Goal: Task Accomplishment & Management: Manage account settings

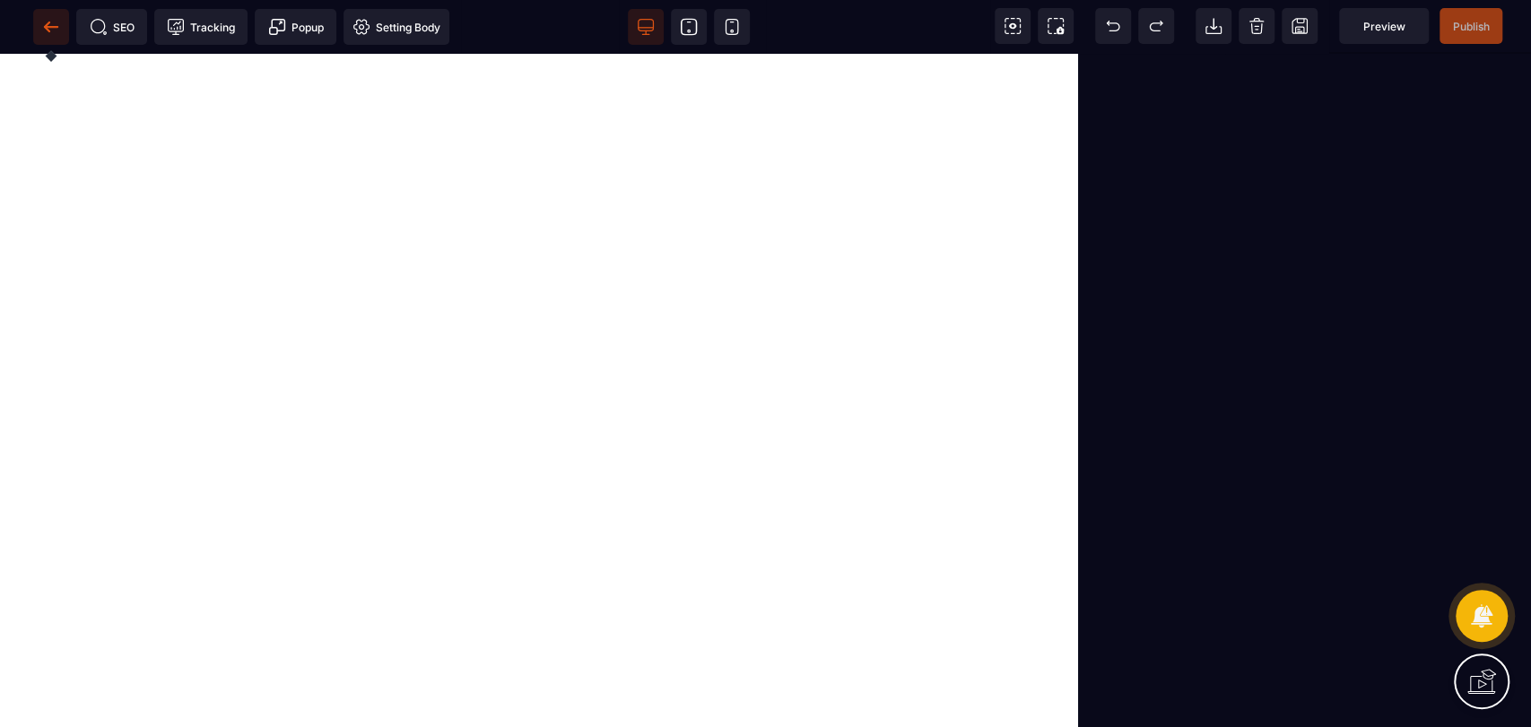
click at [44, 26] on icon at bounding box center [46, 27] width 5 height 10
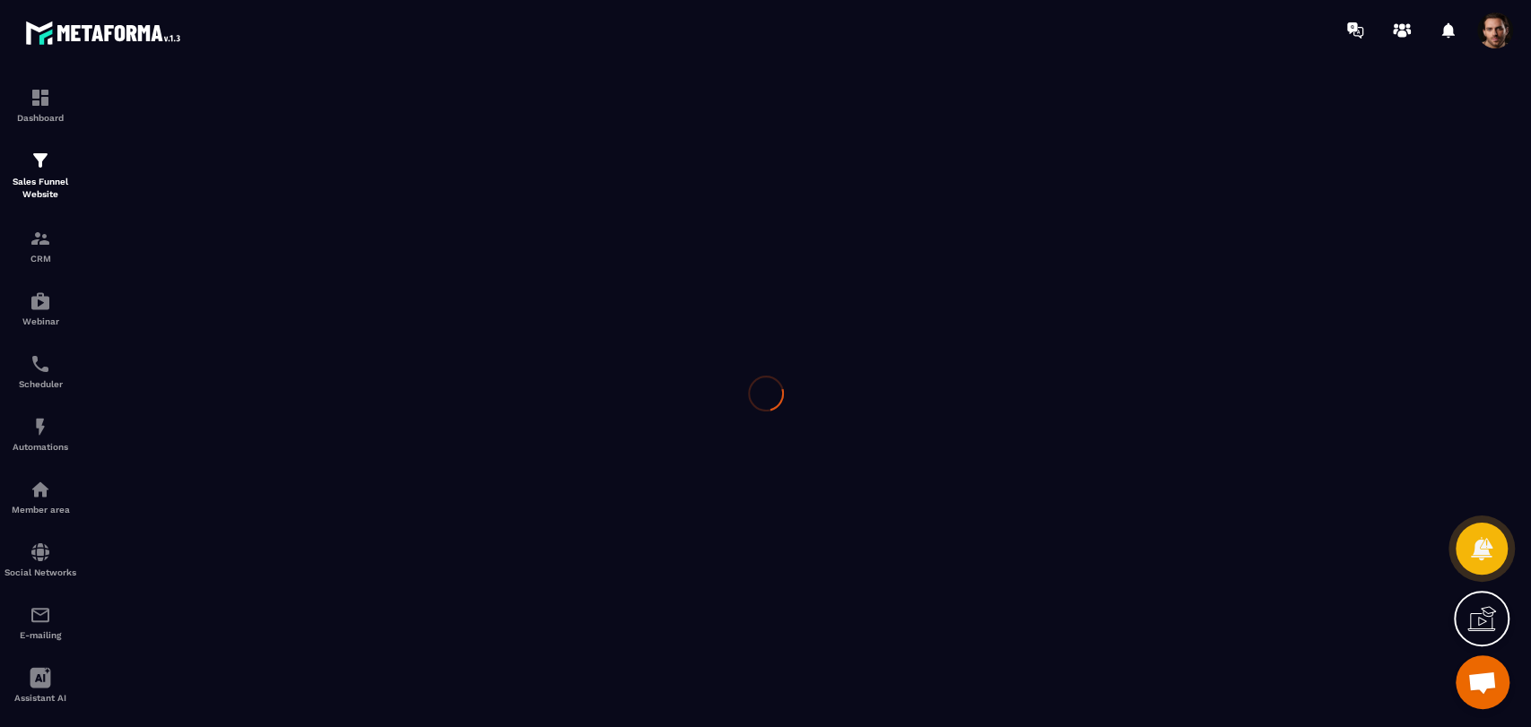
click at [39, 259] on div at bounding box center [765, 393] width 1531 height 667
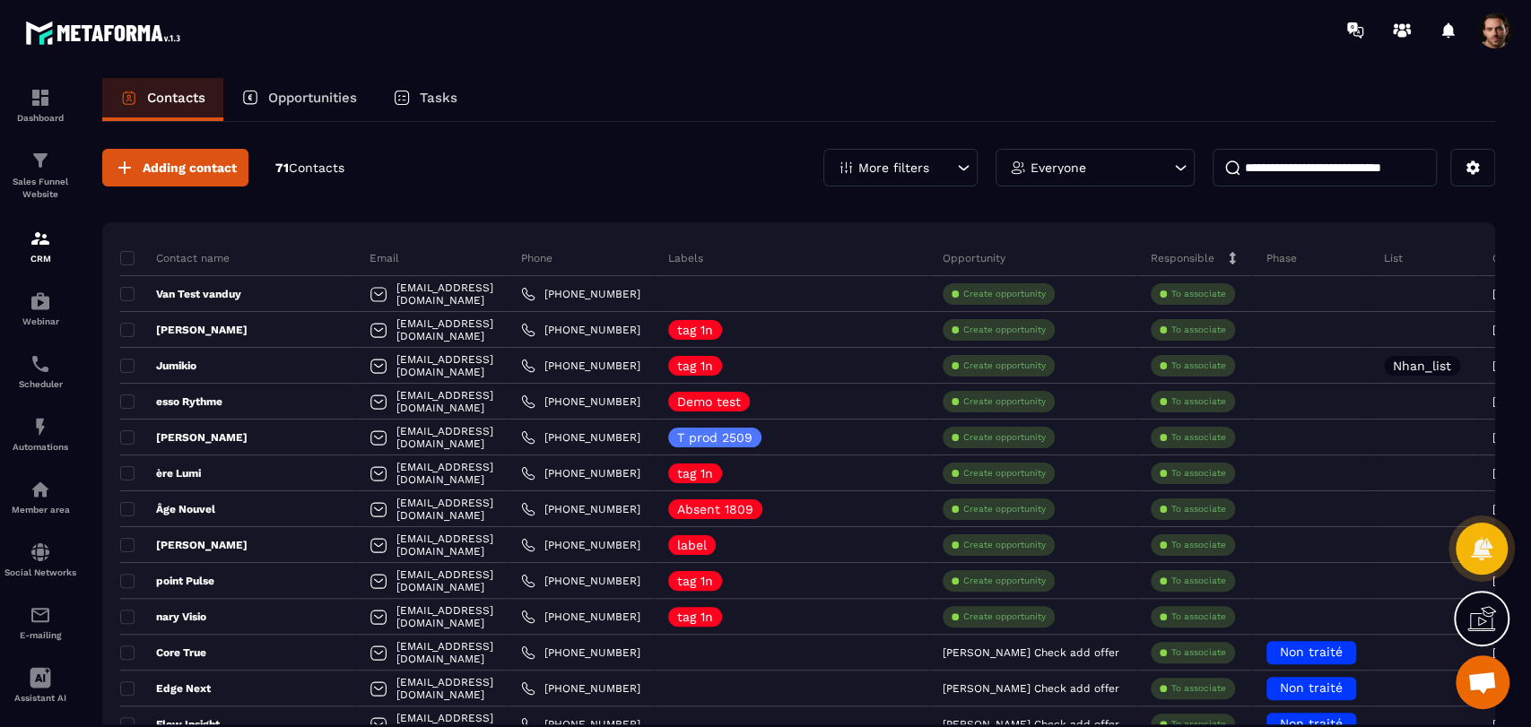
click at [1499, 27] on span at bounding box center [1495, 31] width 36 height 36
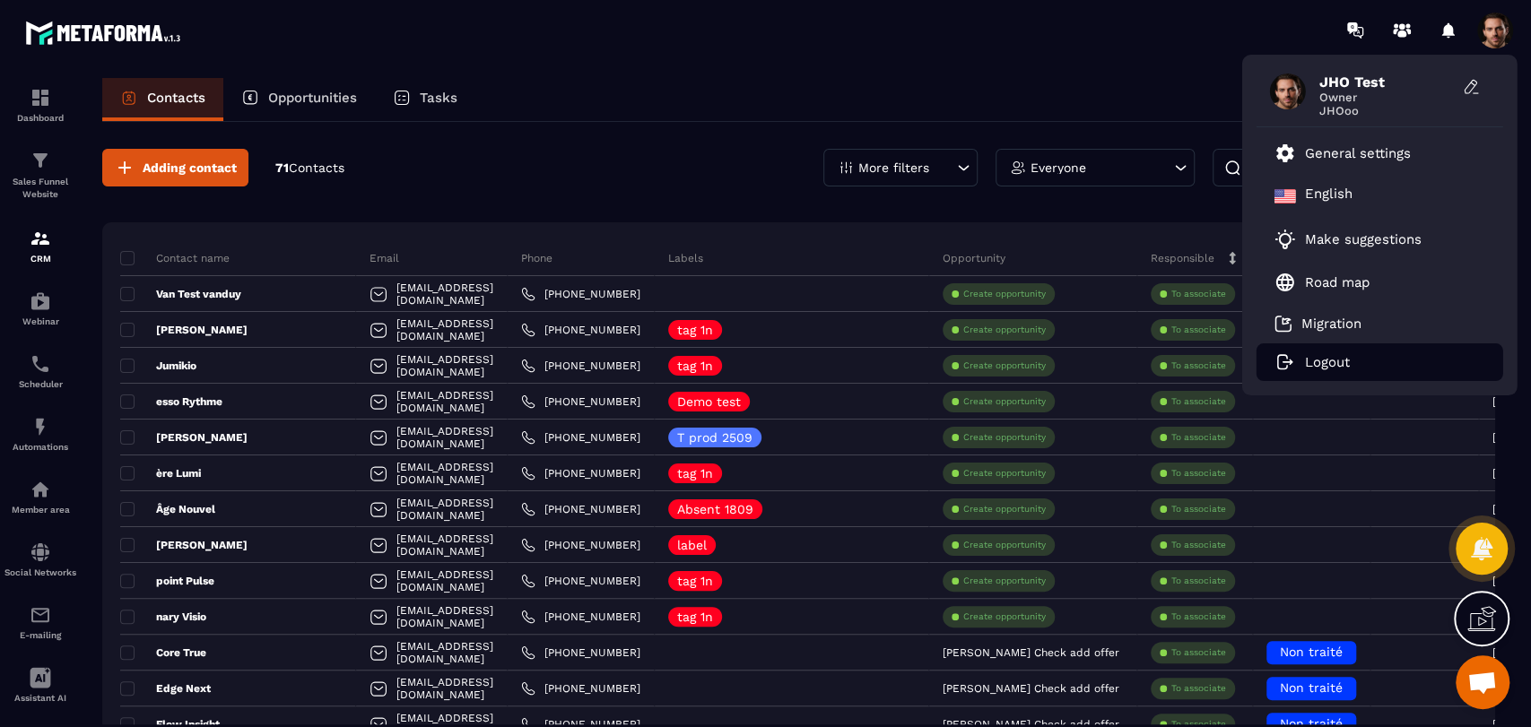
click at [1315, 353] on li "Logout" at bounding box center [1379, 362] width 247 height 38
